Goal: Download file/media

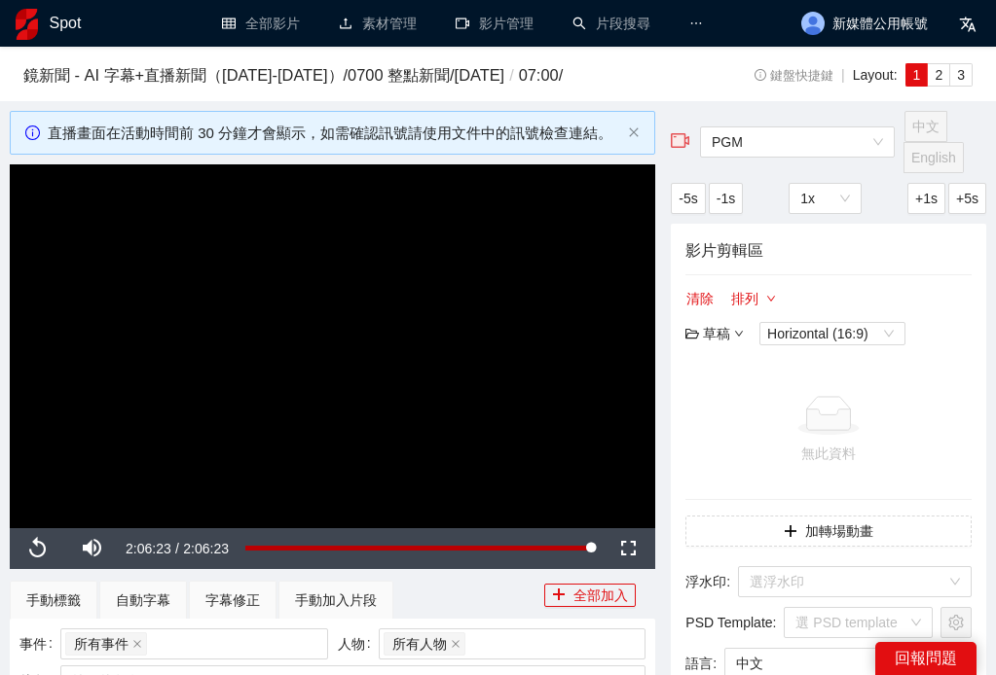
scroll to position [451, 0]
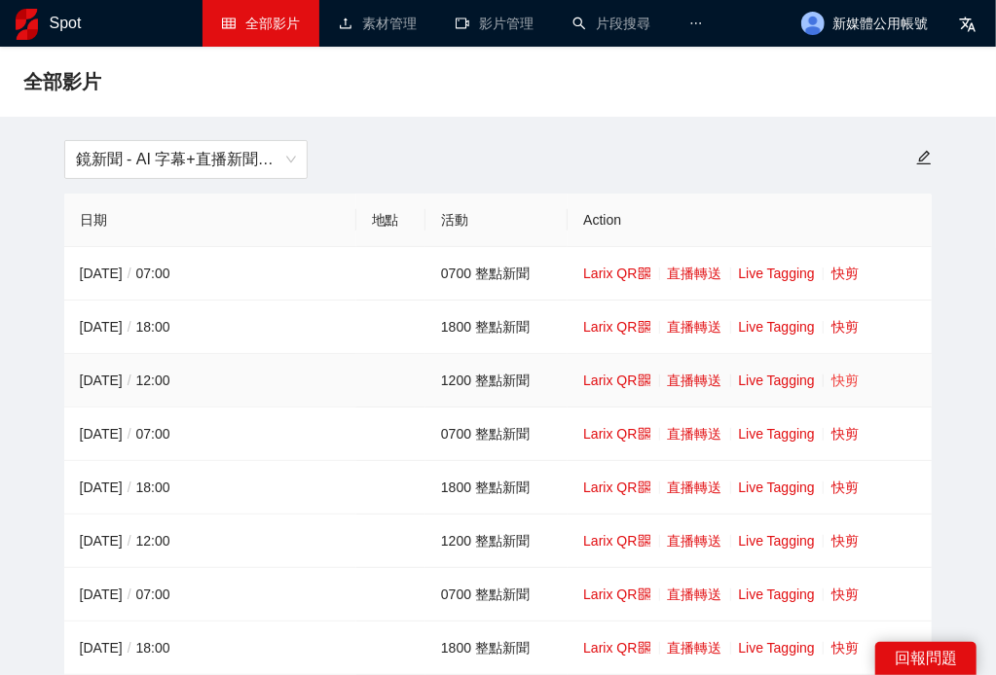
click at [848, 384] on link "快剪" at bounding box center [844, 381] width 27 height 16
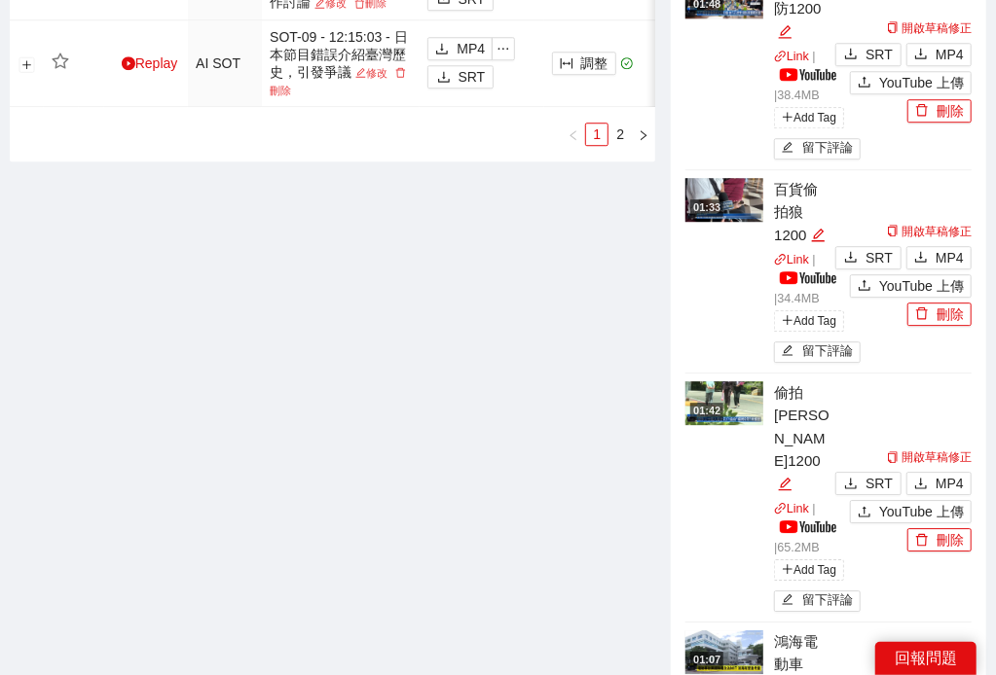
scroll to position [2486, 0]
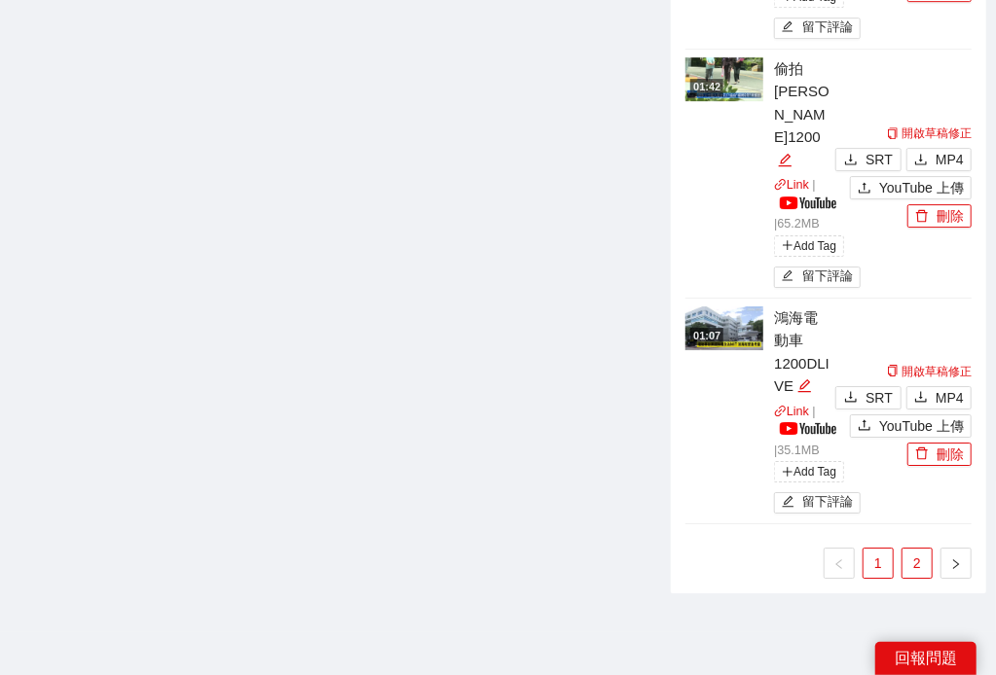
click at [919, 549] on link "2" at bounding box center [916, 563] width 29 height 29
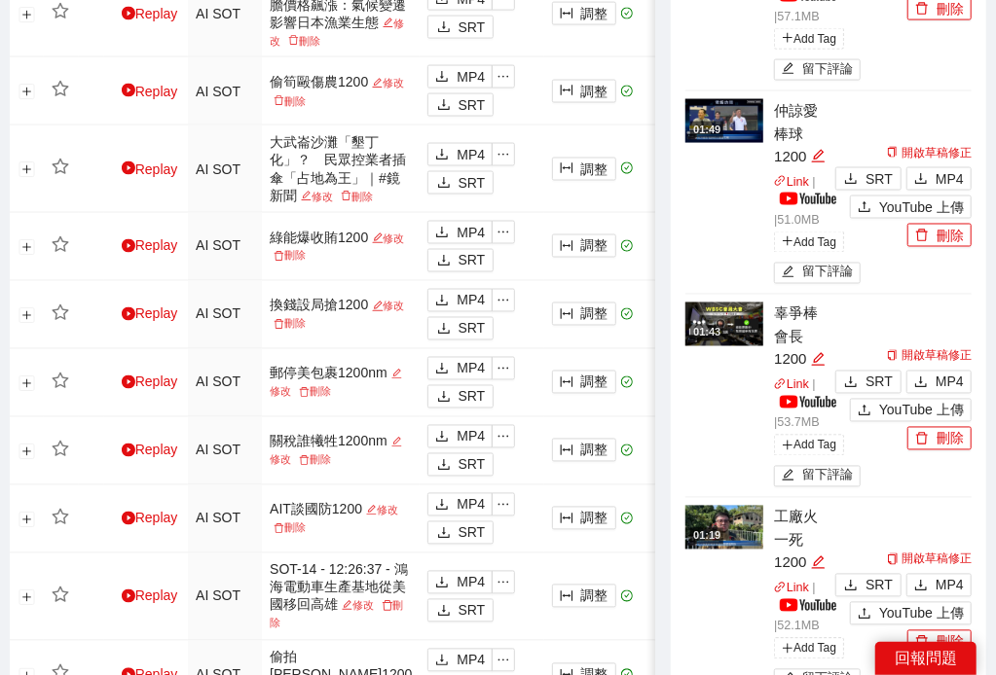
scroll to position [1237, 0]
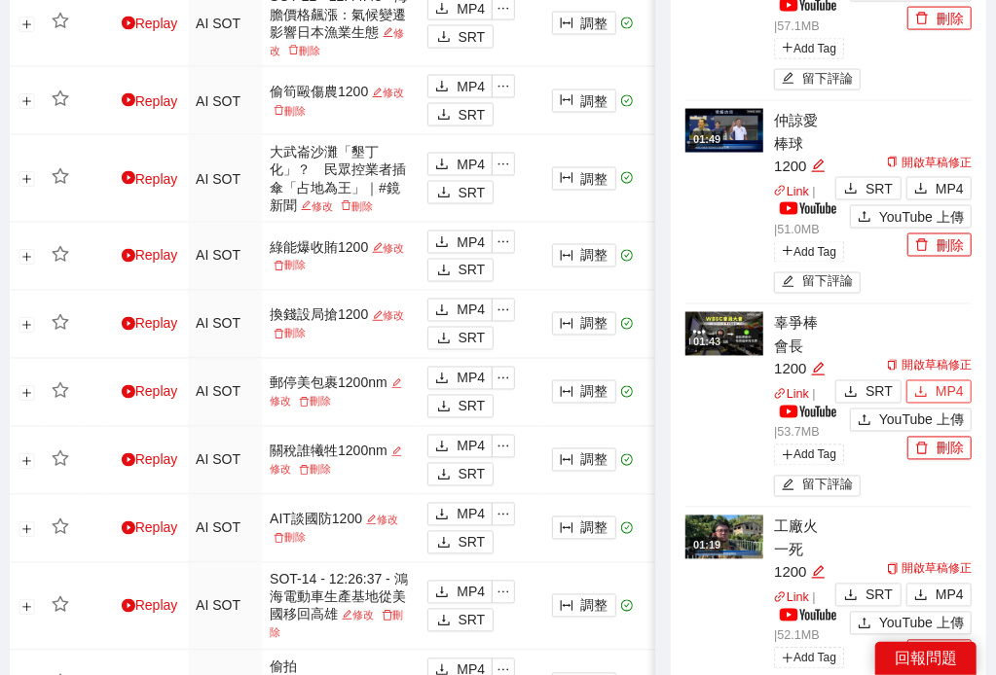
click at [947, 381] on span "MP4" at bounding box center [949, 391] width 28 height 21
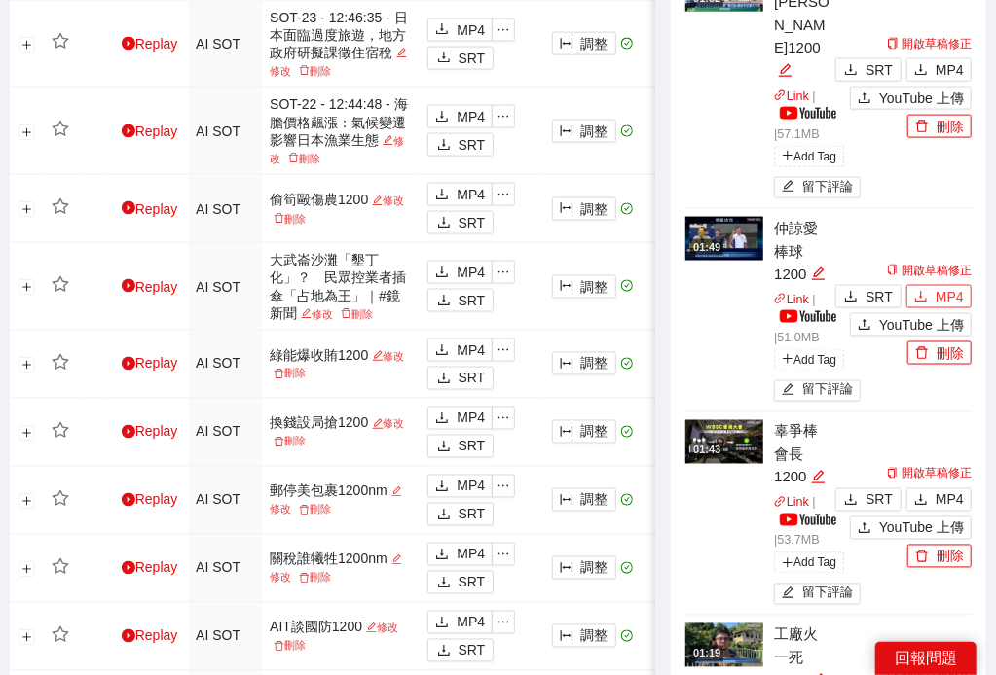
click at [941, 286] on span "MP4" at bounding box center [949, 296] width 28 height 21
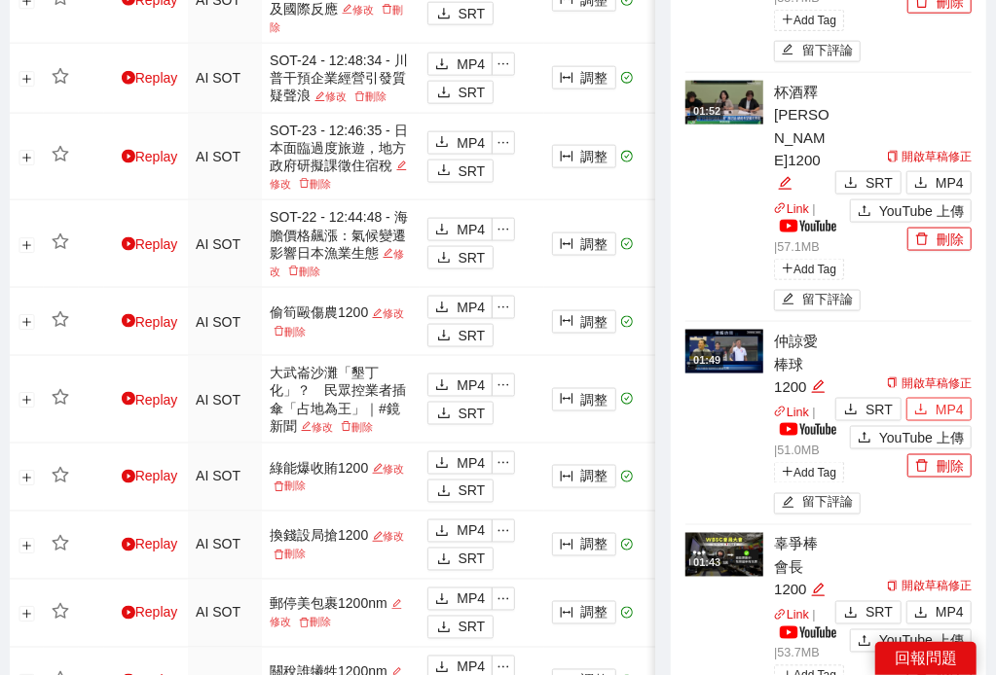
scroll to position [912, 0]
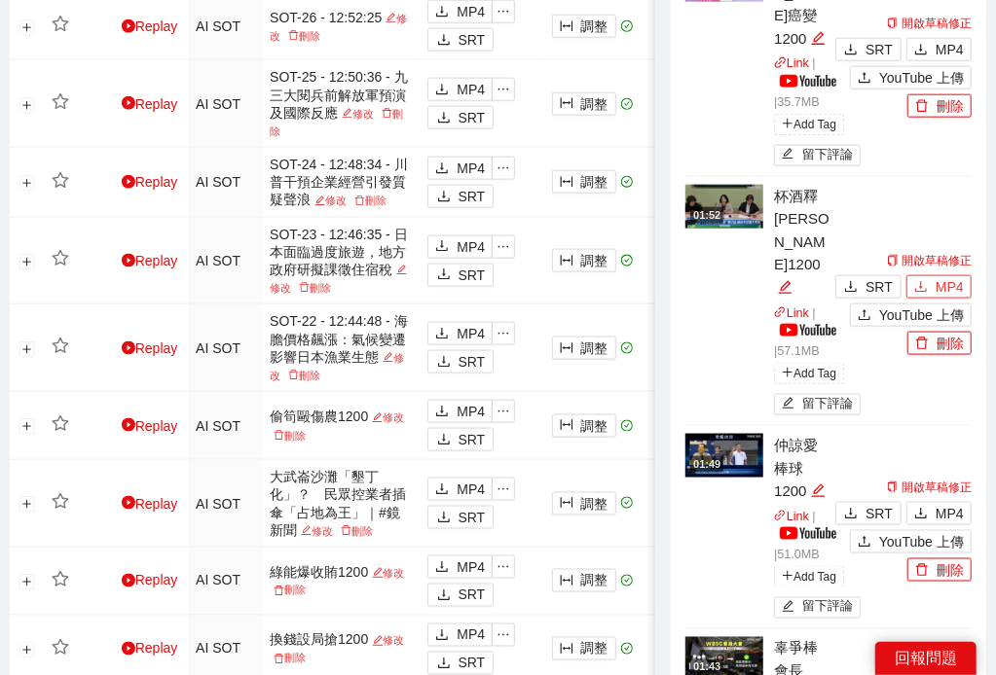
click at [945, 276] on span "MP4" at bounding box center [949, 286] width 28 height 21
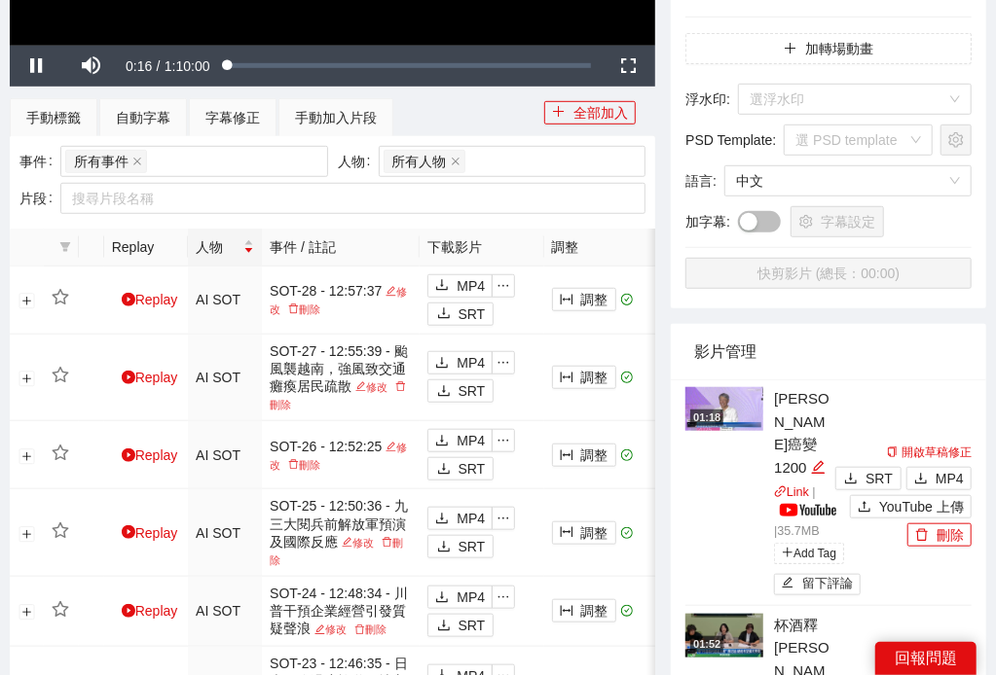
scroll to position [480, 0]
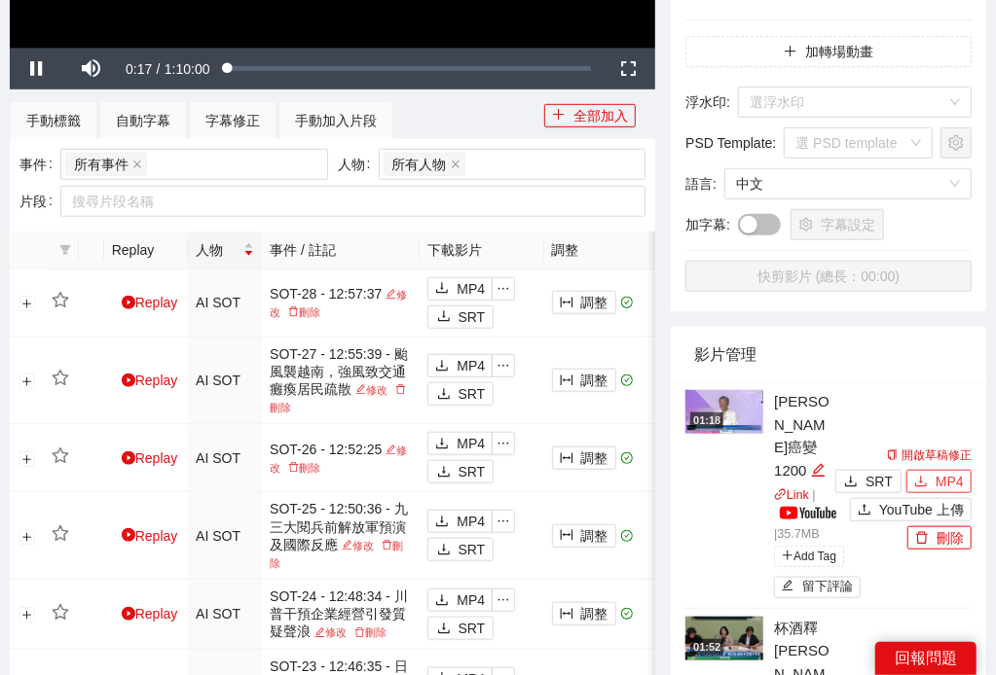
click at [940, 472] on span "MP4" at bounding box center [949, 481] width 28 height 21
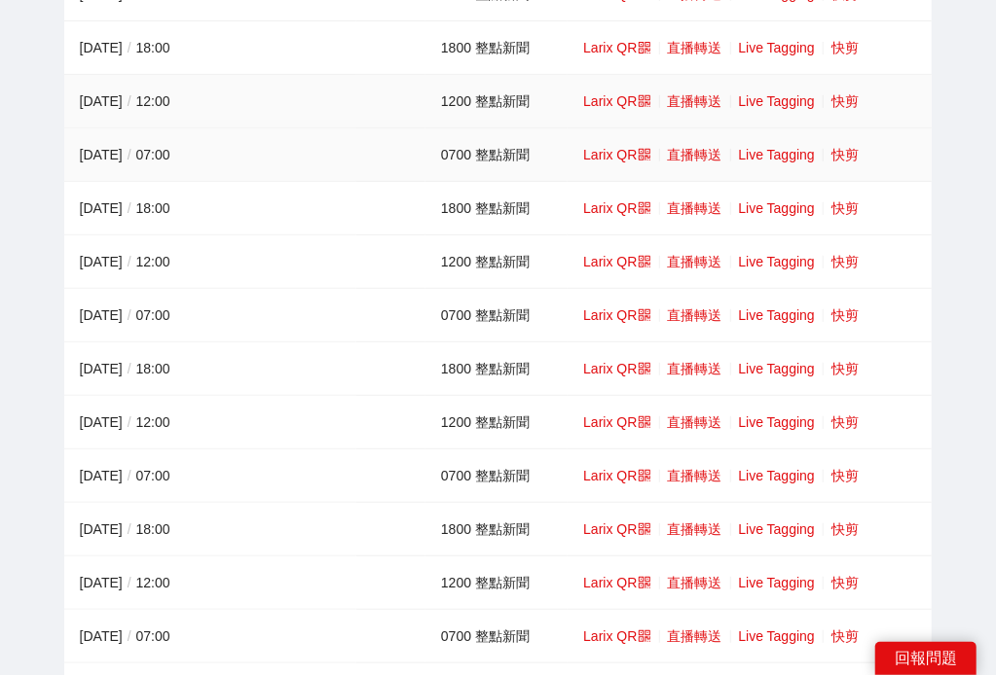
scroll to position [108, 0]
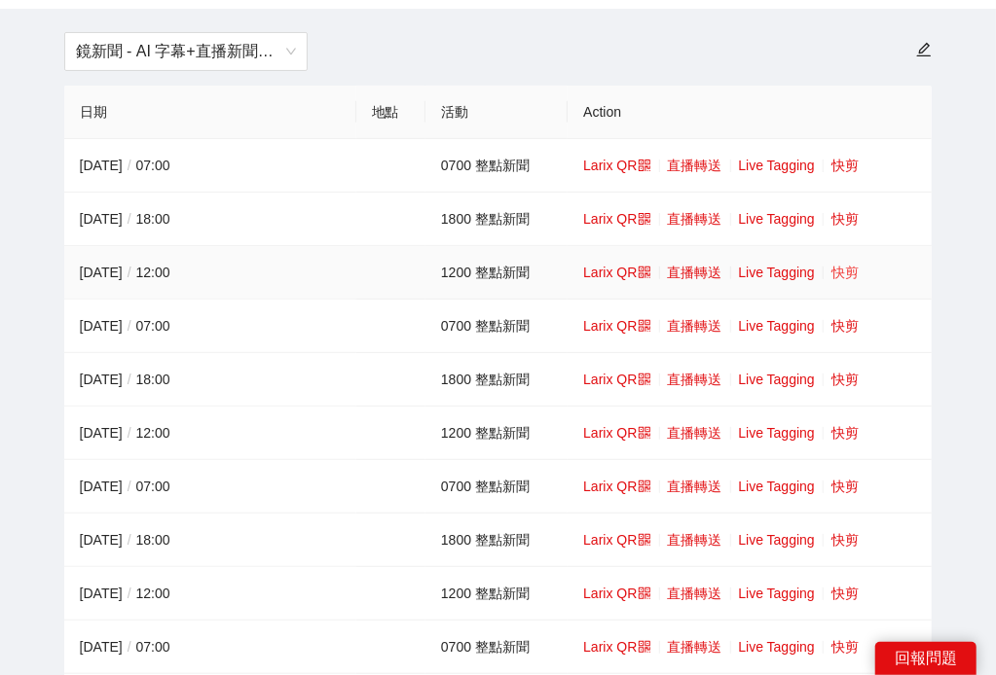
click at [843, 280] on link "快剪" at bounding box center [844, 273] width 27 height 16
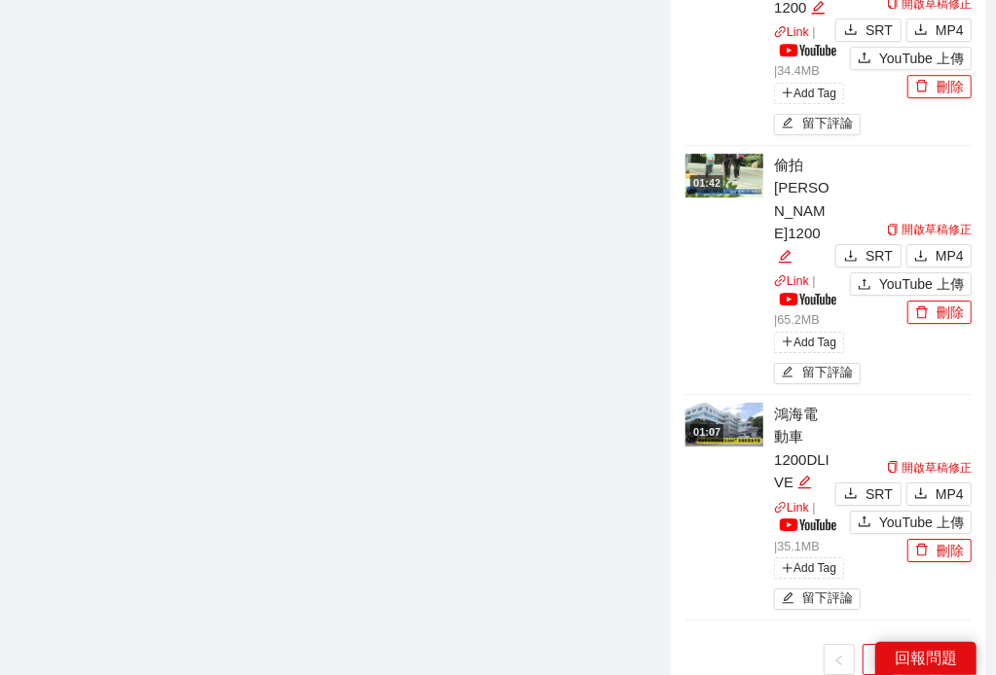
scroll to position [2522, 0]
